Goal: Navigation & Orientation: Find specific page/section

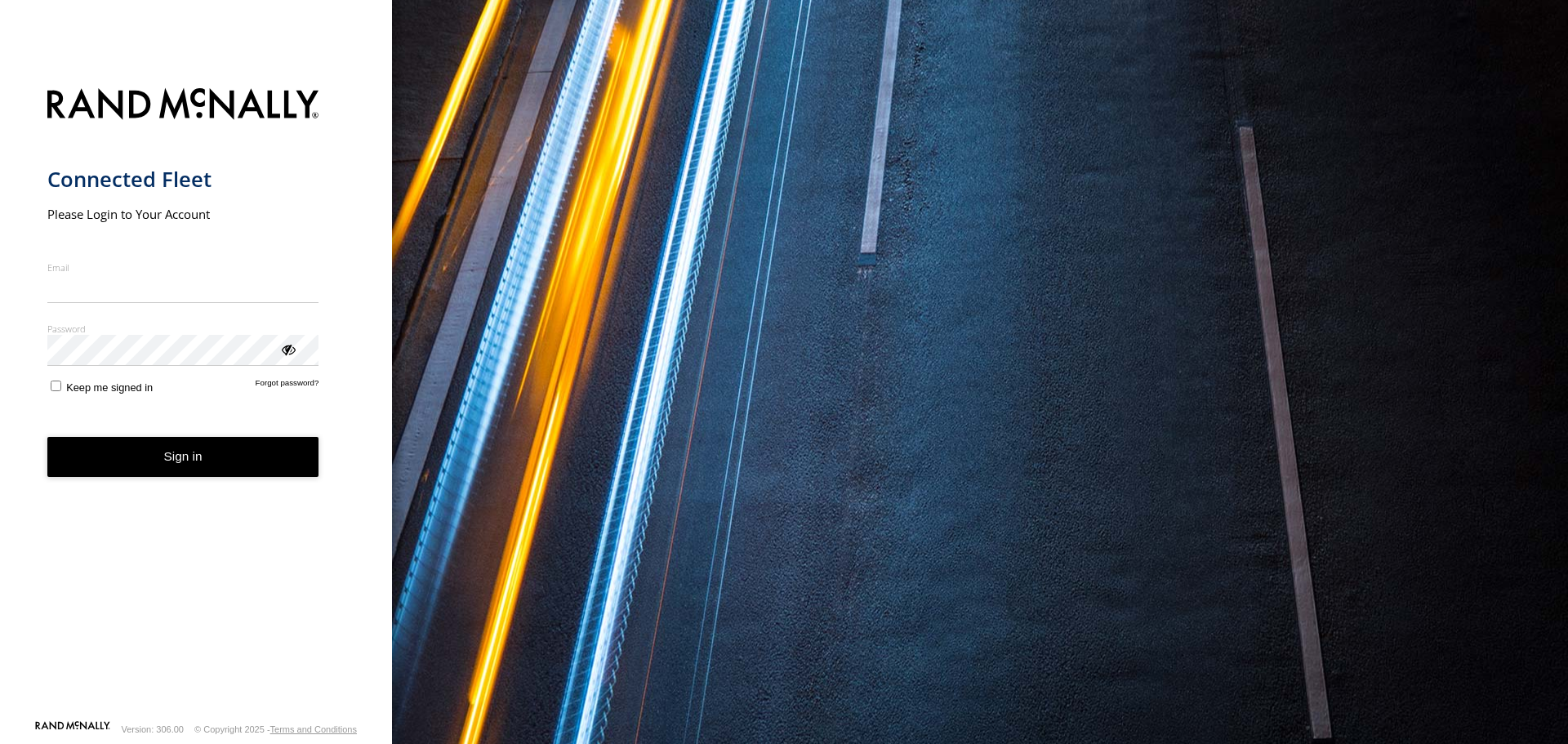
type input "**********"
click at [198, 473] on button "Sign in" at bounding box center [183, 457] width 272 height 40
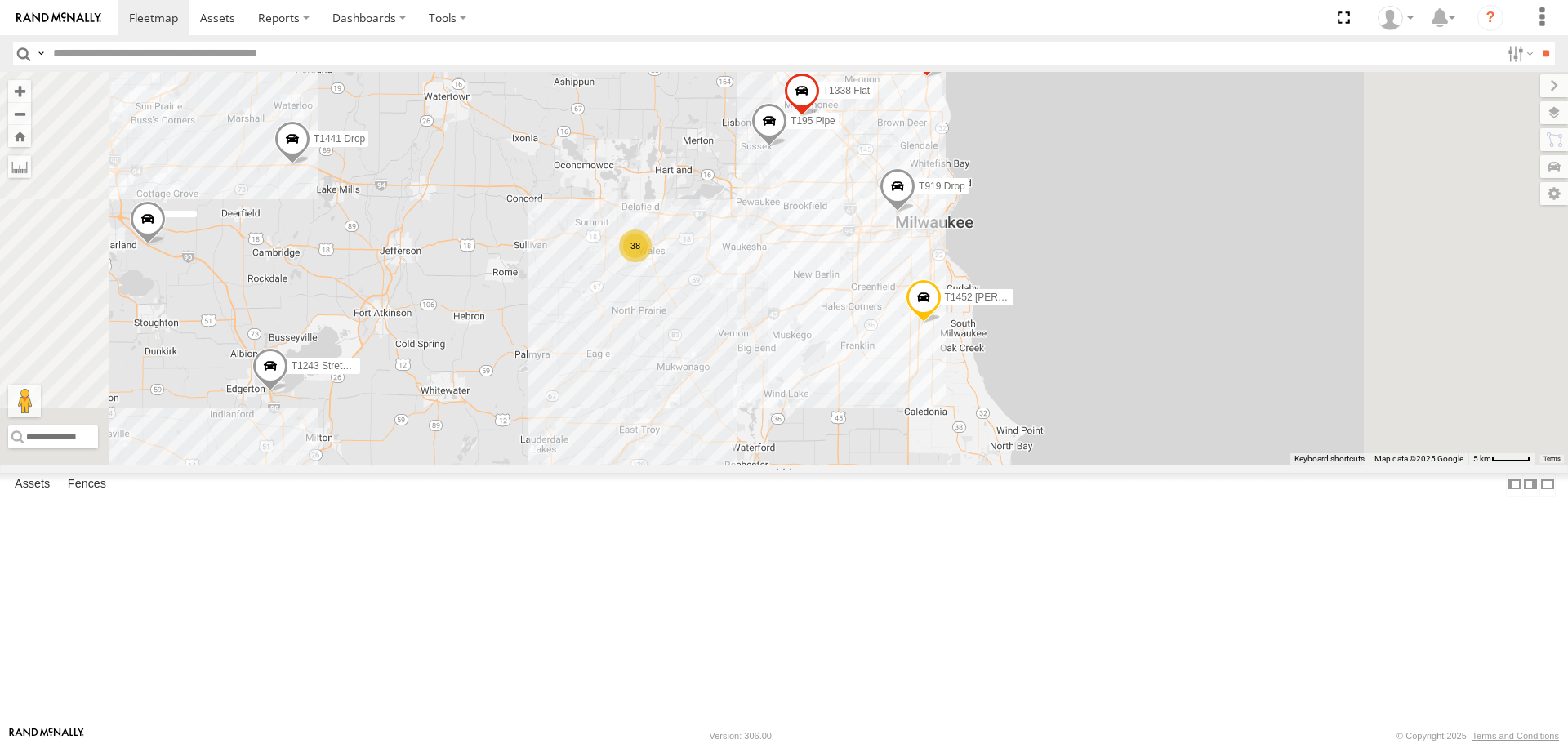
drag, startPoint x: 1094, startPoint y: 236, endPoint x: 1064, endPoint y: 357, distance: 124.7
click at [1064, 357] on div "T1451 Moffett Flat T1427 Drop T1438 Pipe T541 Flat T481 Moffett Flat T162 Moffe…" at bounding box center [784, 267] width 1568 height 392
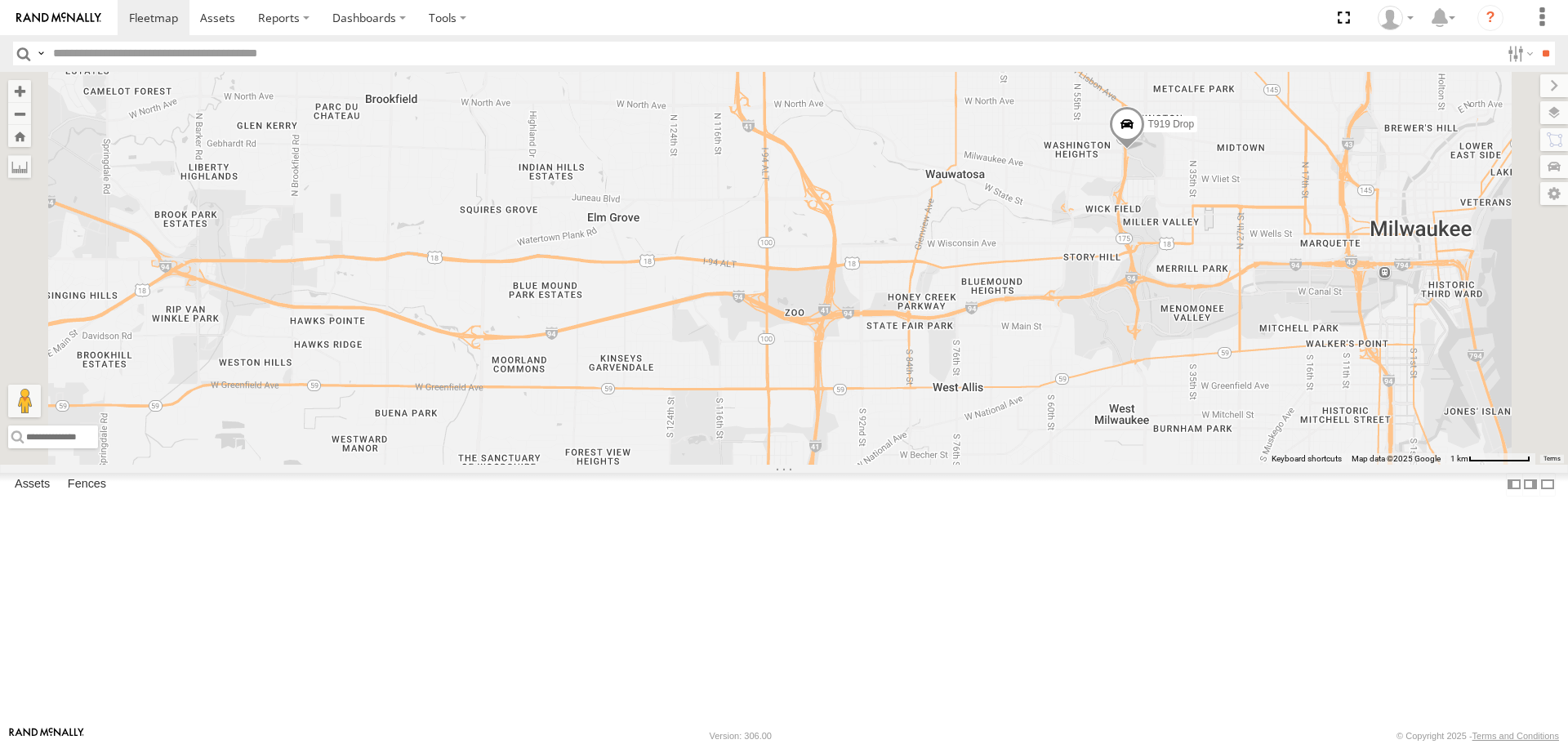
drag, startPoint x: 1278, startPoint y: 295, endPoint x: 1058, endPoint y: 423, distance: 254.5
click at [1056, 424] on div "T1451 Moffett Flat T1427 Drop T1438 Pipe T541 Flat T481 Moffett Flat T162 Moffe…" at bounding box center [784, 267] width 1568 height 392
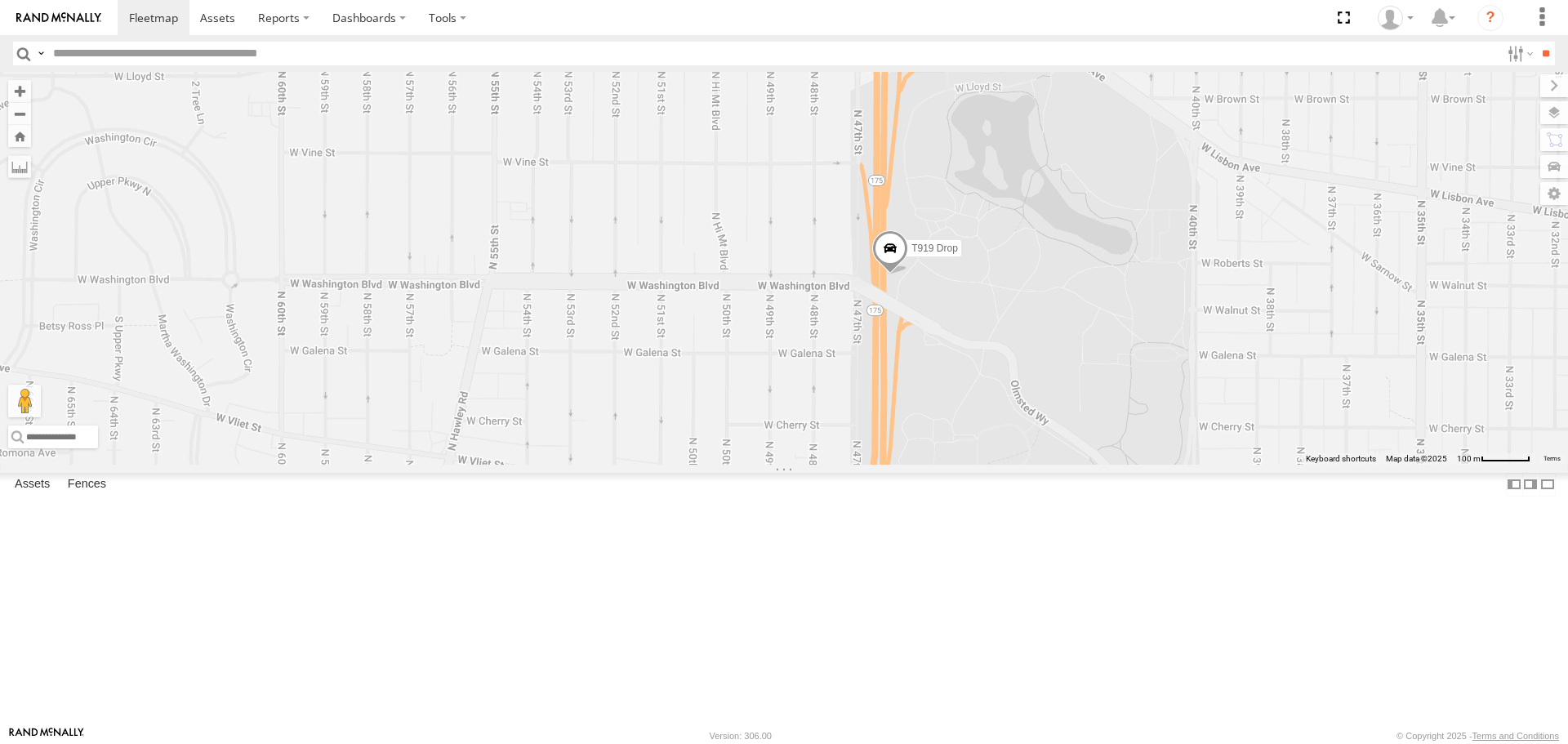
drag, startPoint x: 722, startPoint y: 388, endPoint x: 1038, endPoint y: 368, distance: 316.6
click at [1039, 365] on div "T1451 Moffett Flat T1427 Drop T1438 Pipe T541 Flat T481 Moffett Flat T162 Moffe…" at bounding box center [784, 267] width 1568 height 392
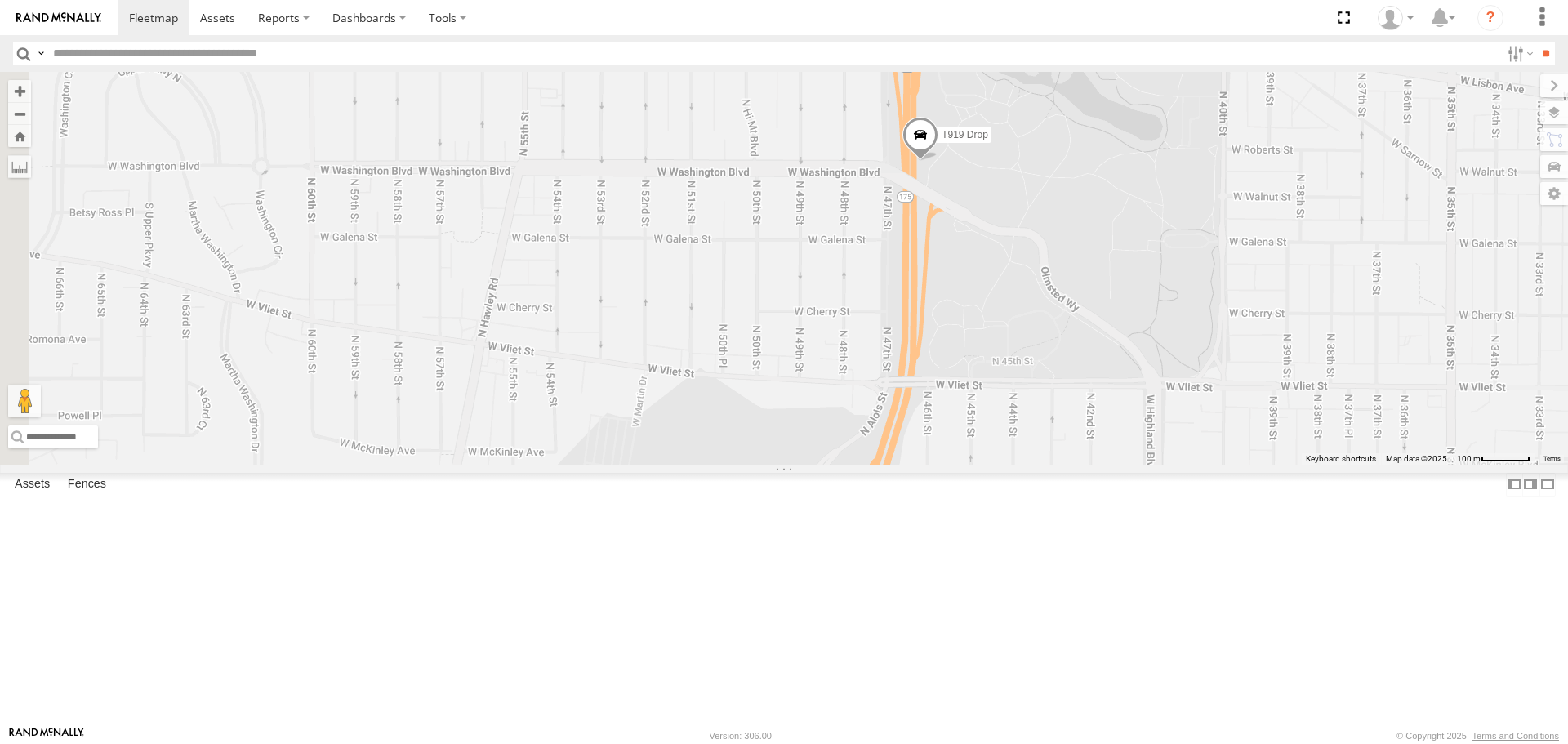
drag, startPoint x: 995, startPoint y: 518, endPoint x: 1025, endPoint y: 404, distance: 117.9
click at [1025, 404] on div "T1451 Moffett Flat T1427 Drop T1438 Pipe T541 Flat T481 Moffett Flat T162 Moffe…" at bounding box center [784, 267] width 1568 height 392
